Goal: Find specific page/section: Find specific page/section

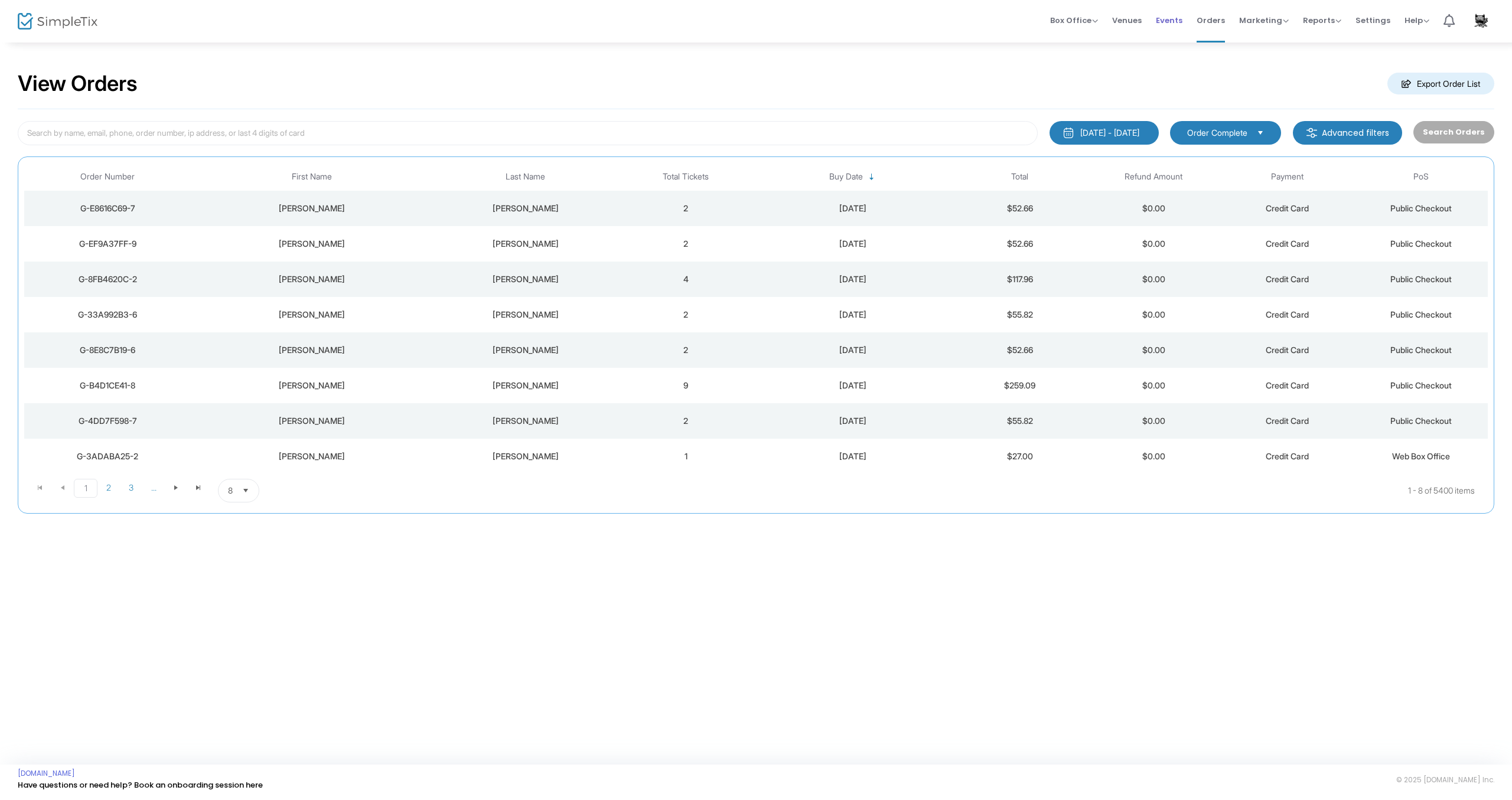
click at [1177, 23] on span "Events" at bounding box center [1170, 20] width 27 height 30
